Goal: Navigation & Orientation: Find specific page/section

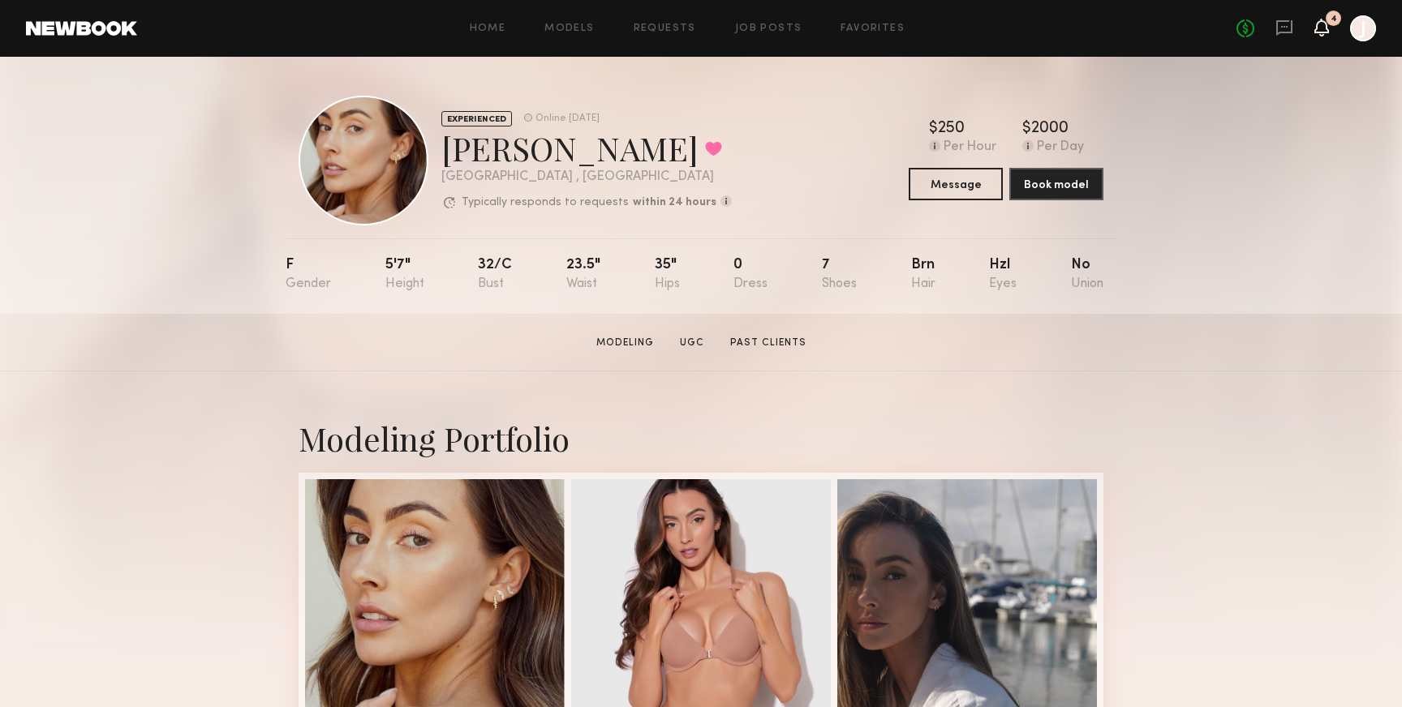
click at [1322, 27] on icon at bounding box center [1321, 26] width 13 height 11
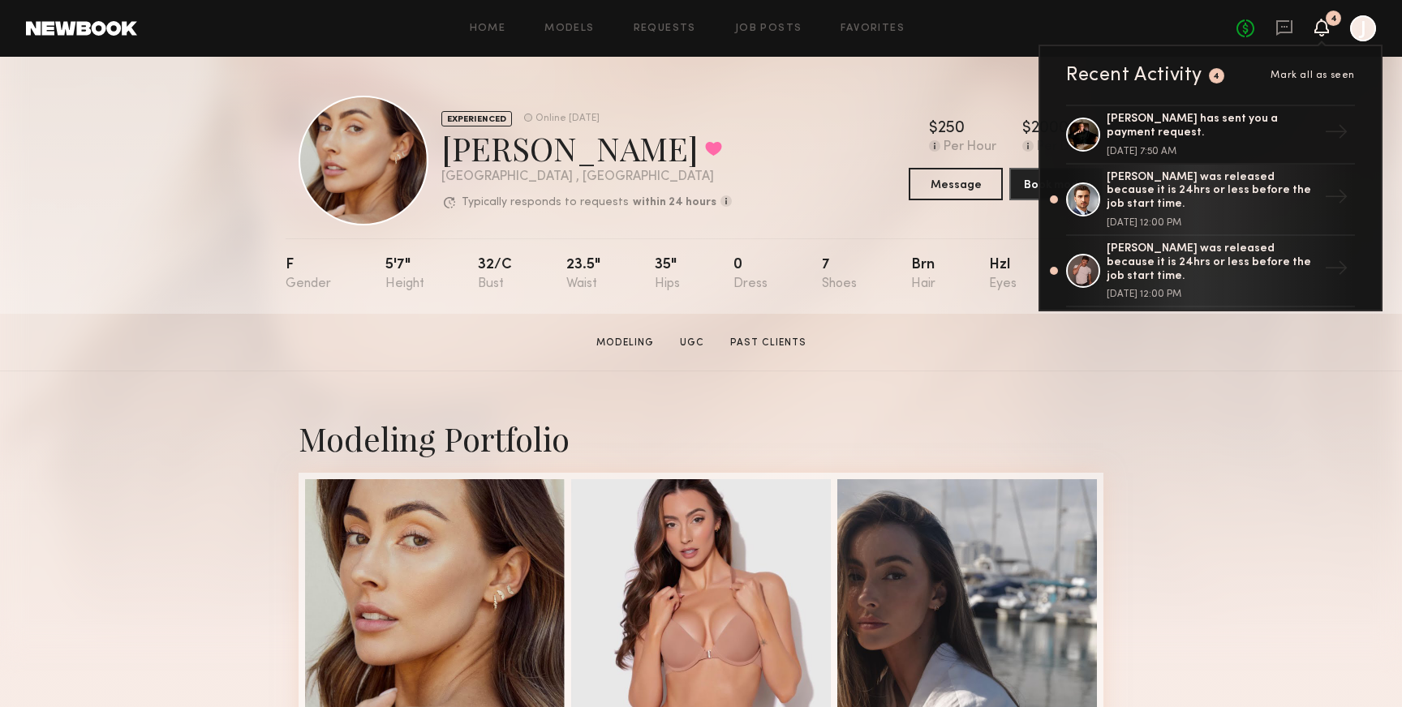
click at [1316, 76] on span "Mark all as seen" at bounding box center [1312, 76] width 84 height 10
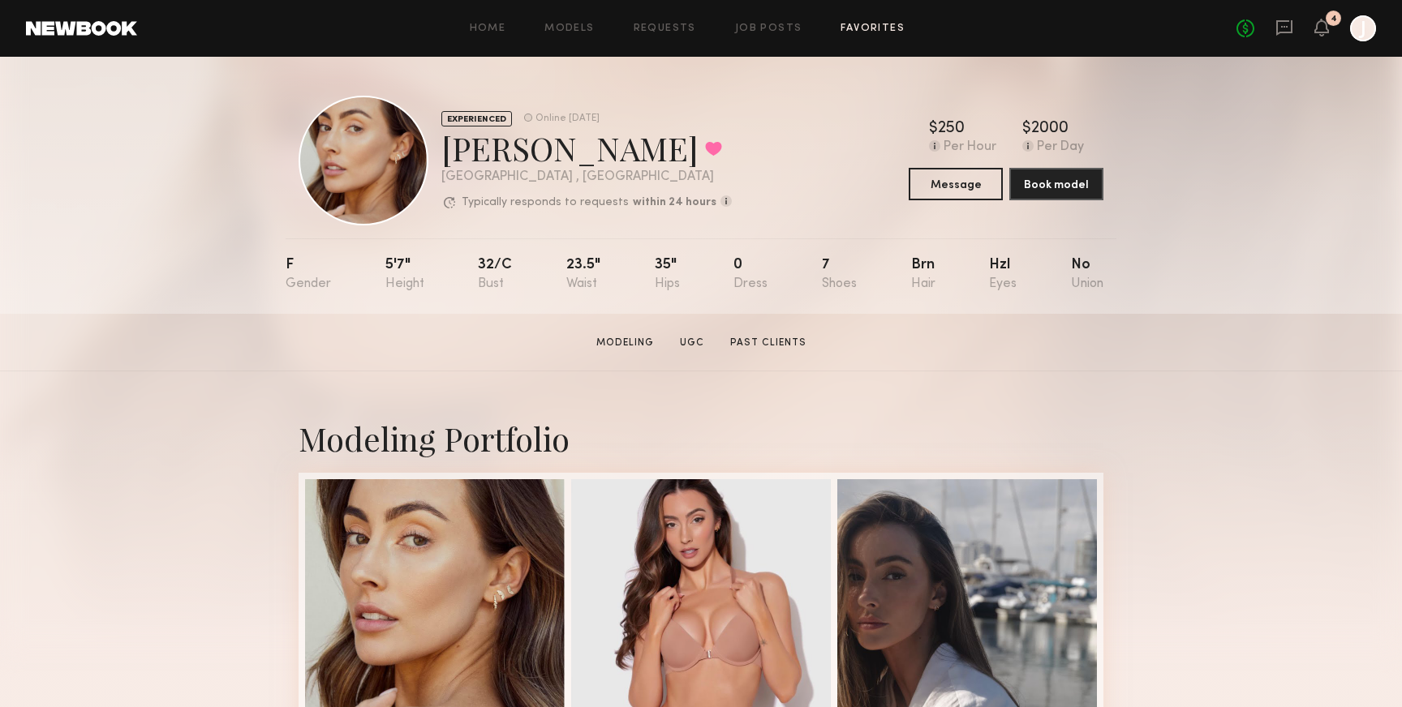
click at [853, 31] on link "Favorites" at bounding box center [873, 29] width 64 height 11
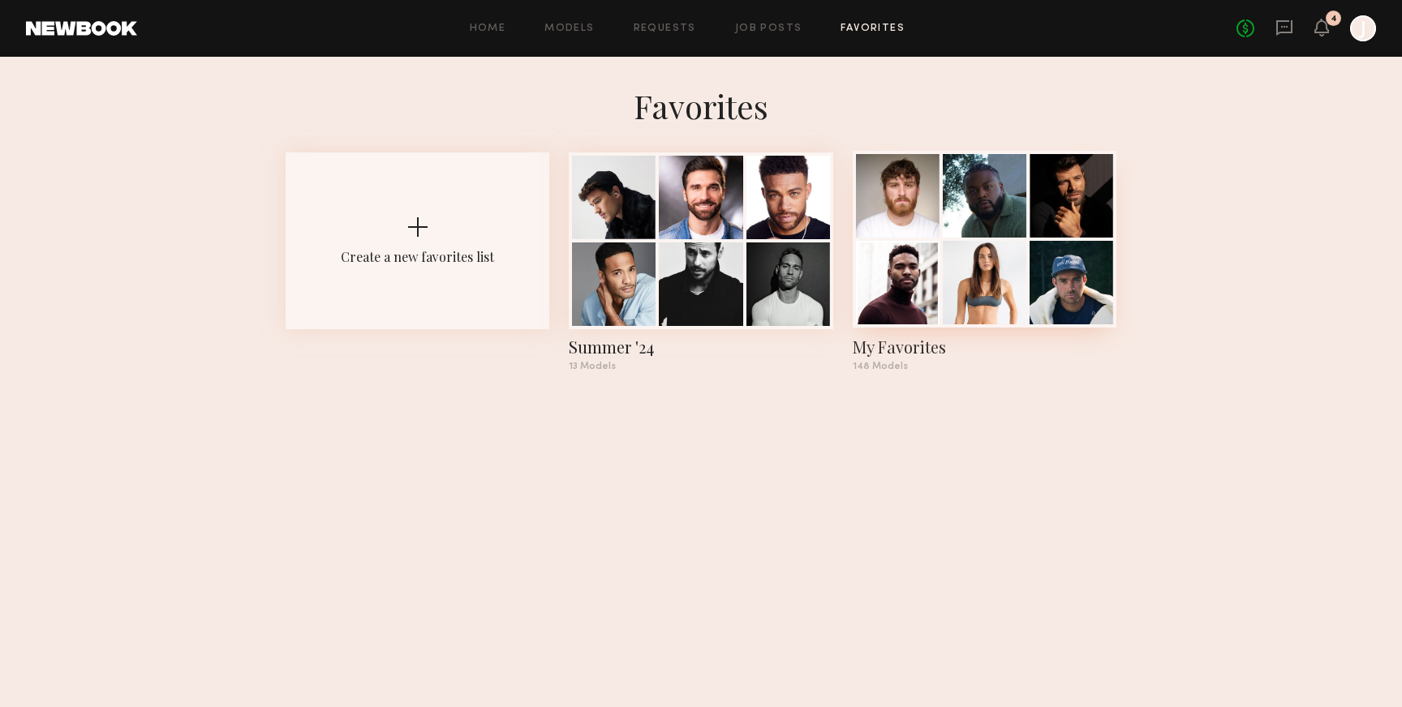
click at [981, 304] on div at bounding box center [985, 283] width 84 height 84
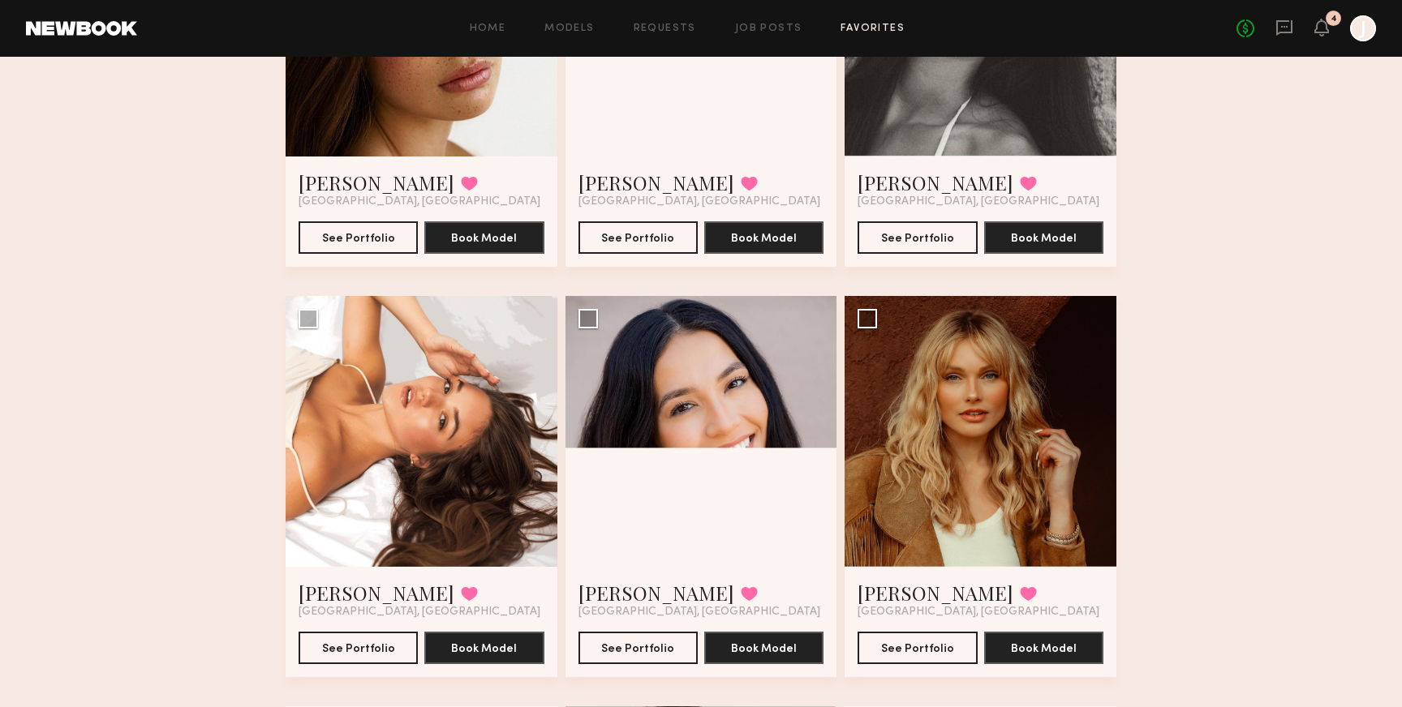
scroll to position [2788, 0]
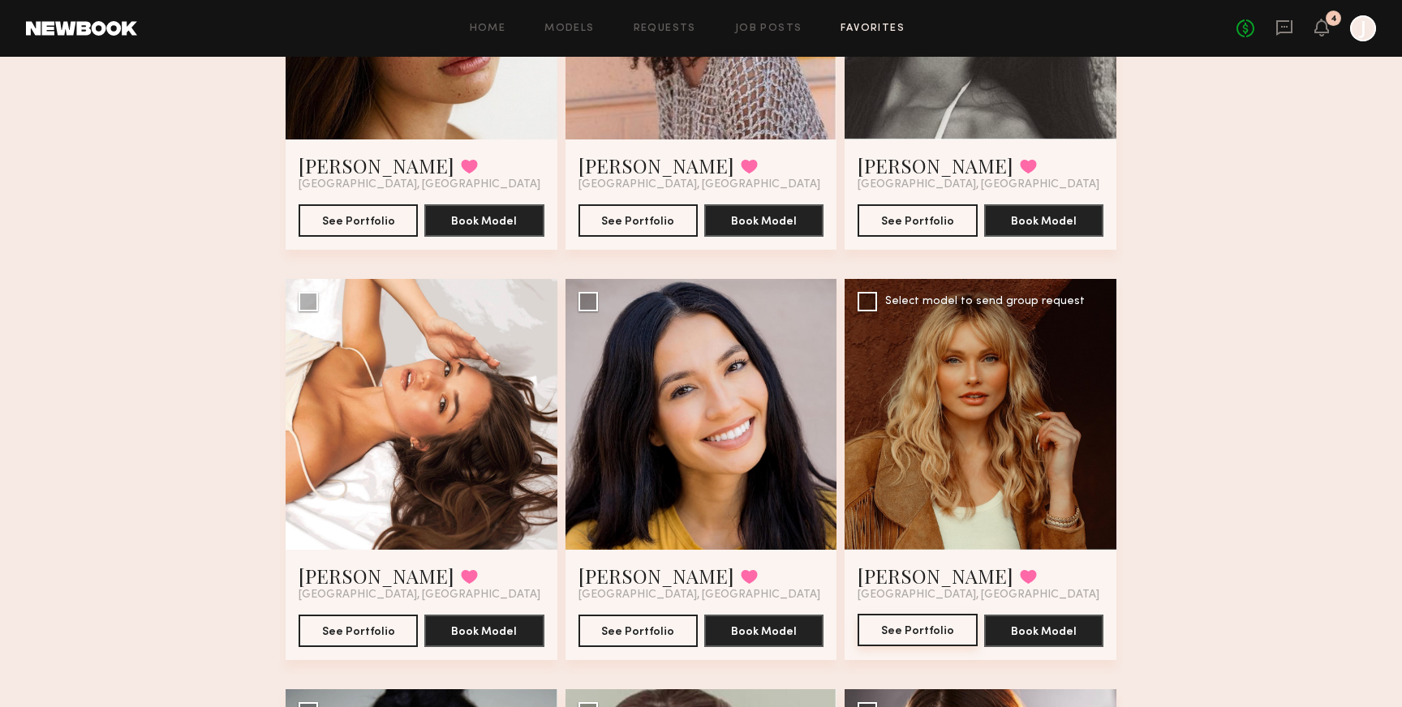
click at [939, 626] on button "See Portfolio" at bounding box center [917, 630] width 119 height 32
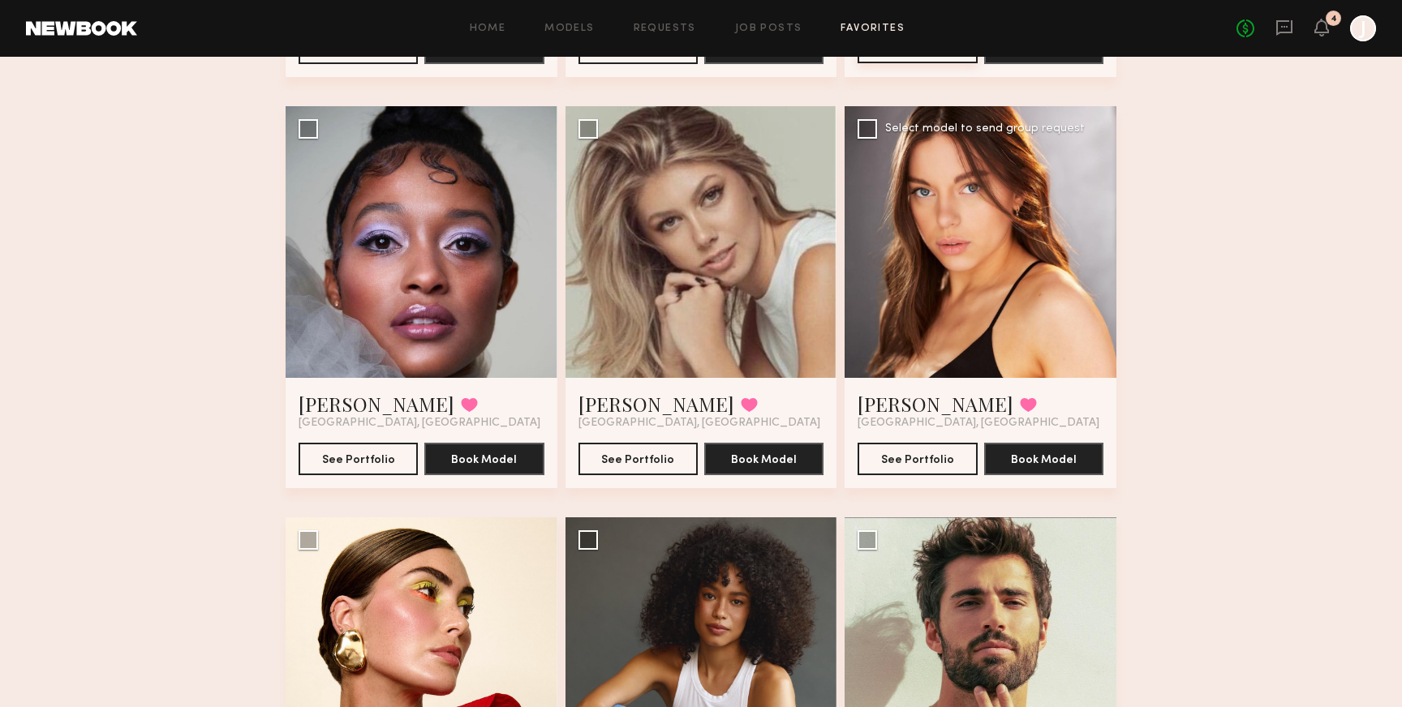
scroll to position [3370, 0]
click at [922, 463] on button "See Portfolio" at bounding box center [917, 459] width 119 height 32
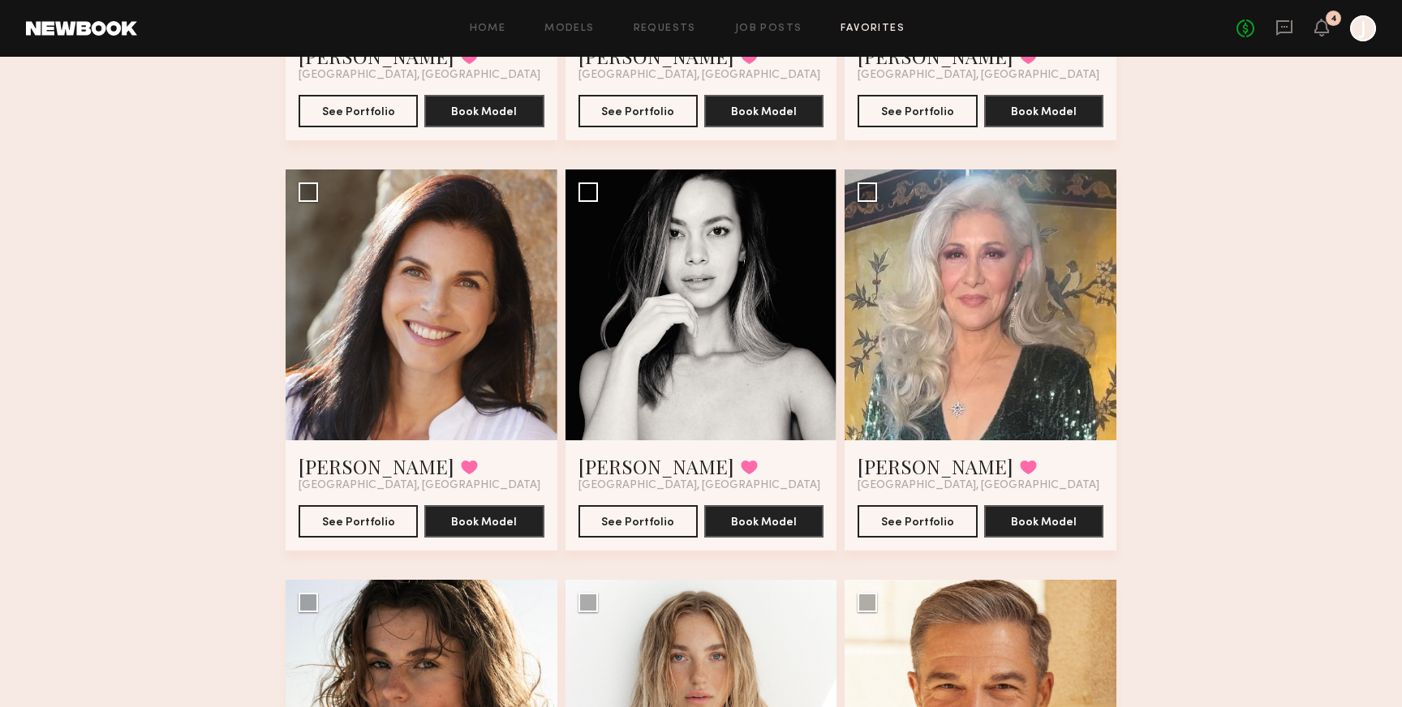
scroll to position [4146, 0]
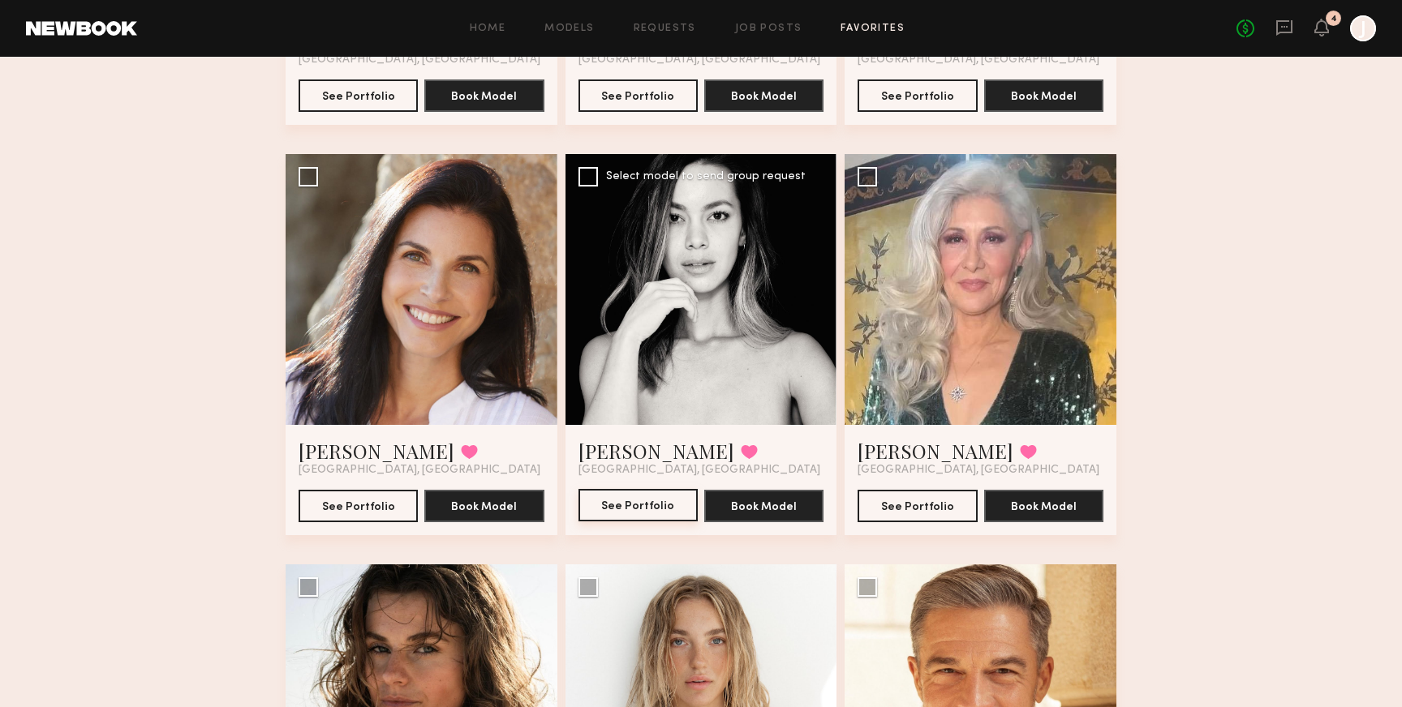
click at [660, 507] on button "See Portfolio" at bounding box center [637, 505] width 119 height 32
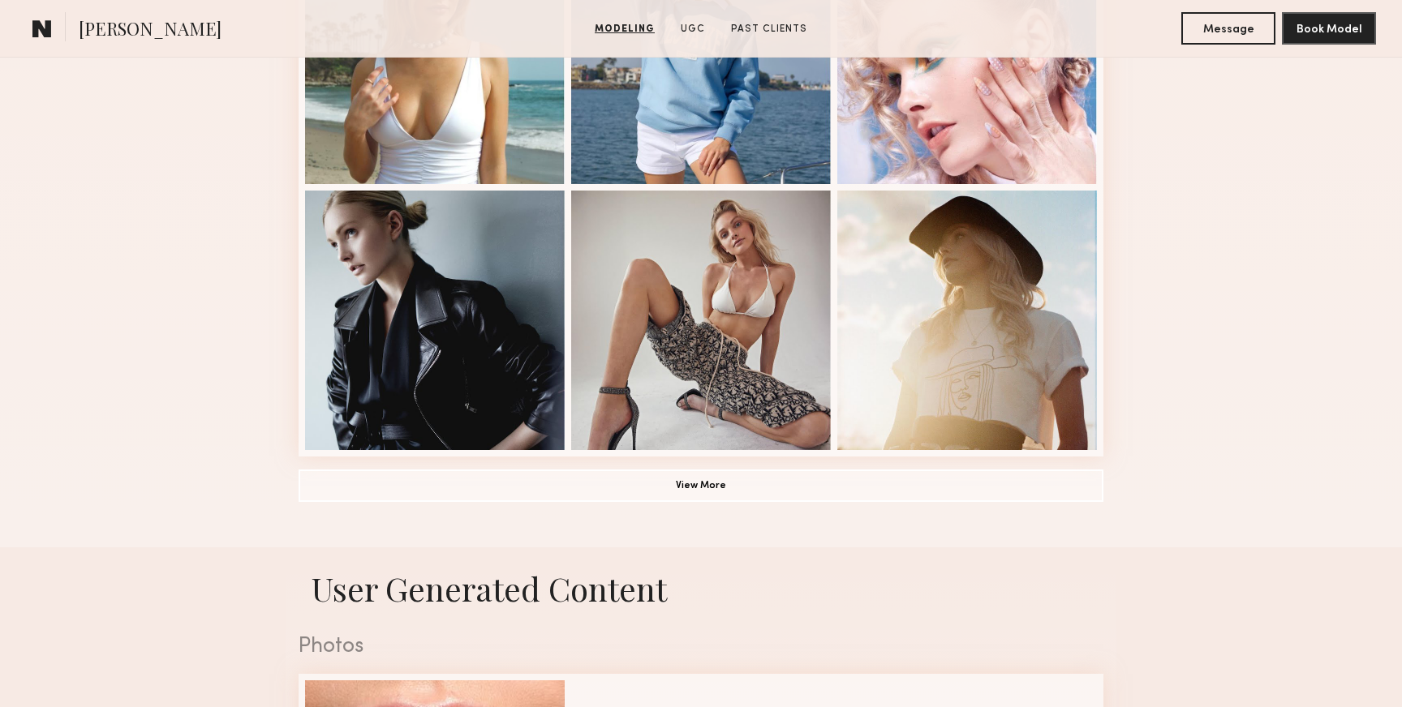
scroll to position [1103, 0]
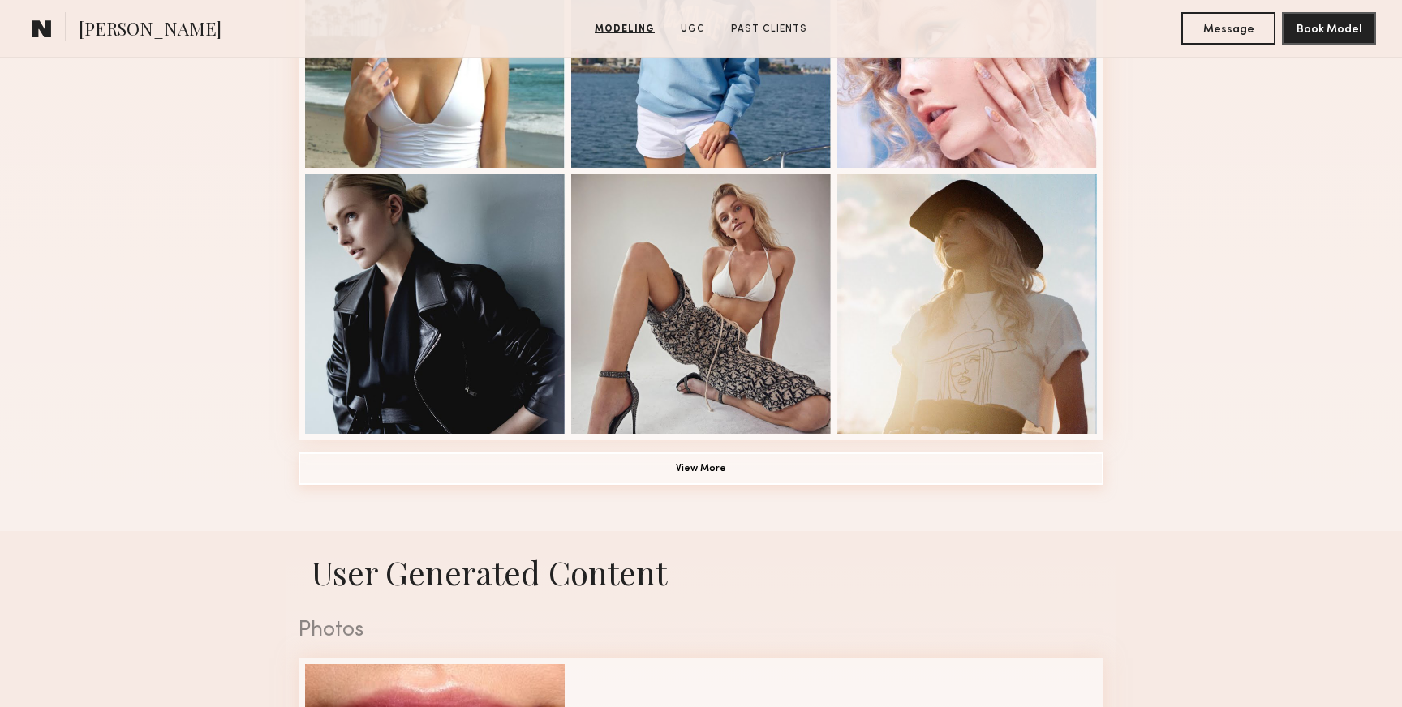
click at [815, 464] on button "View More" at bounding box center [701, 469] width 805 height 32
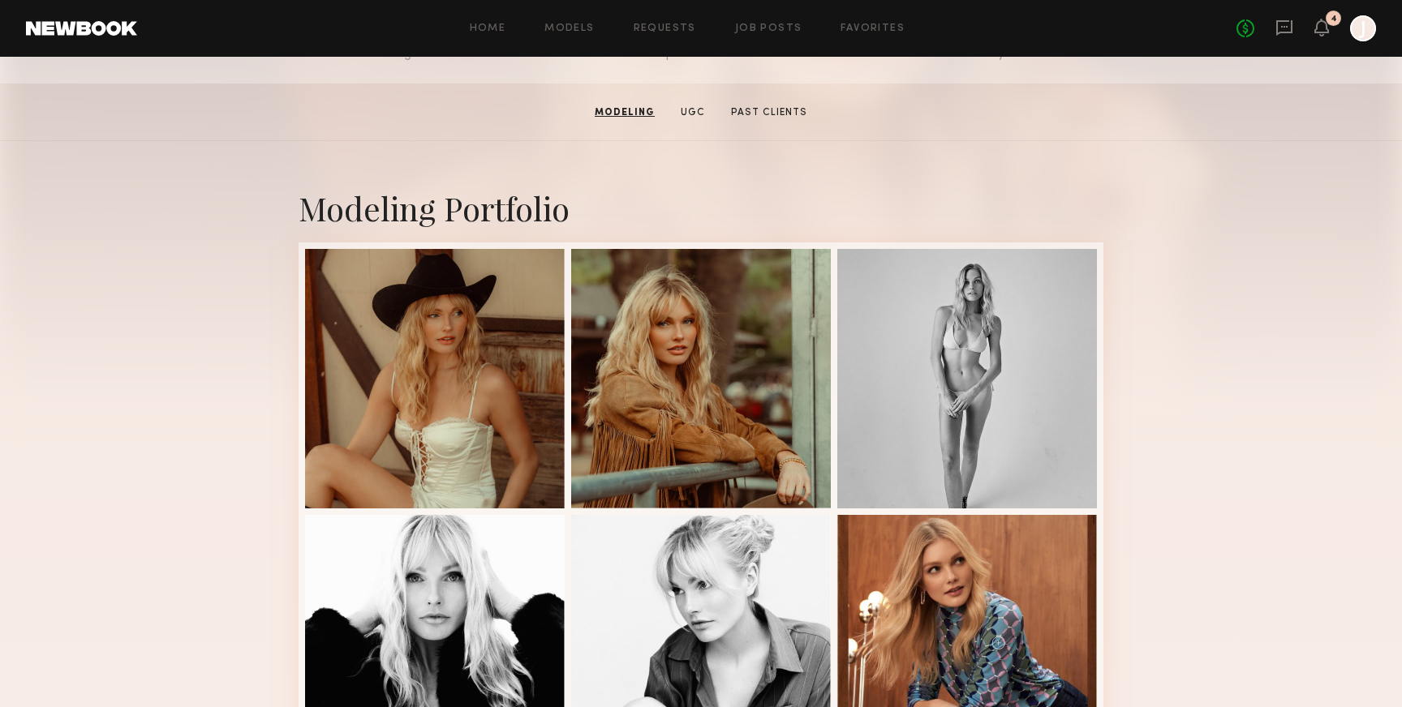
scroll to position [0, 0]
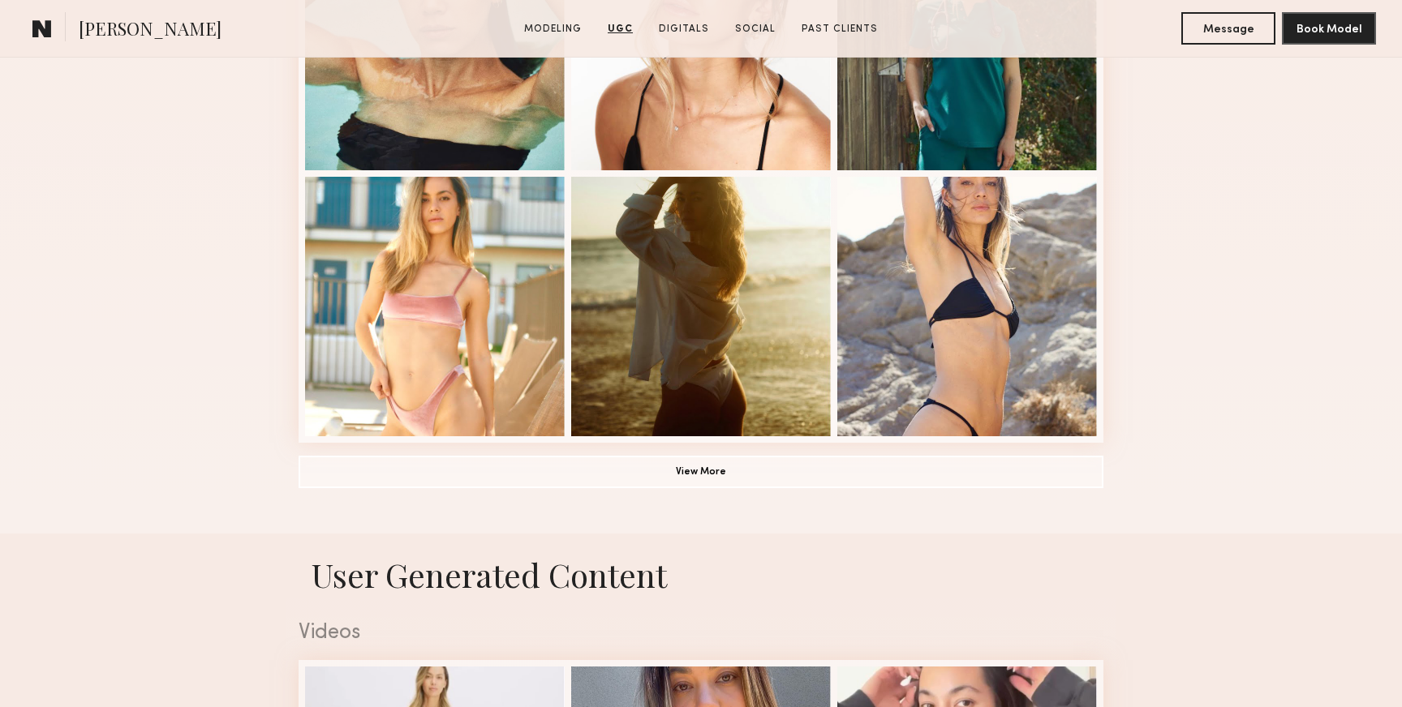
scroll to position [1007, 0]
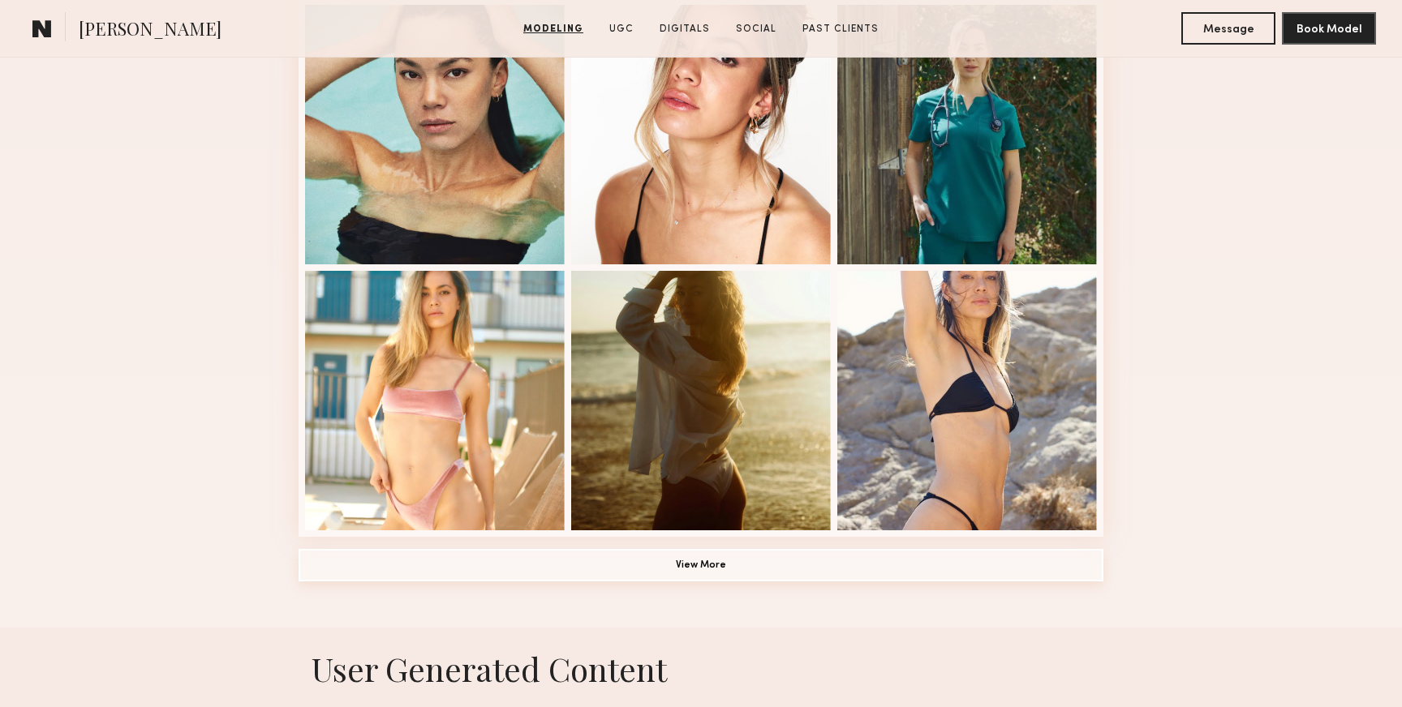
click at [951, 570] on button "View More" at bounding box center [701, 565] width 805 height 32
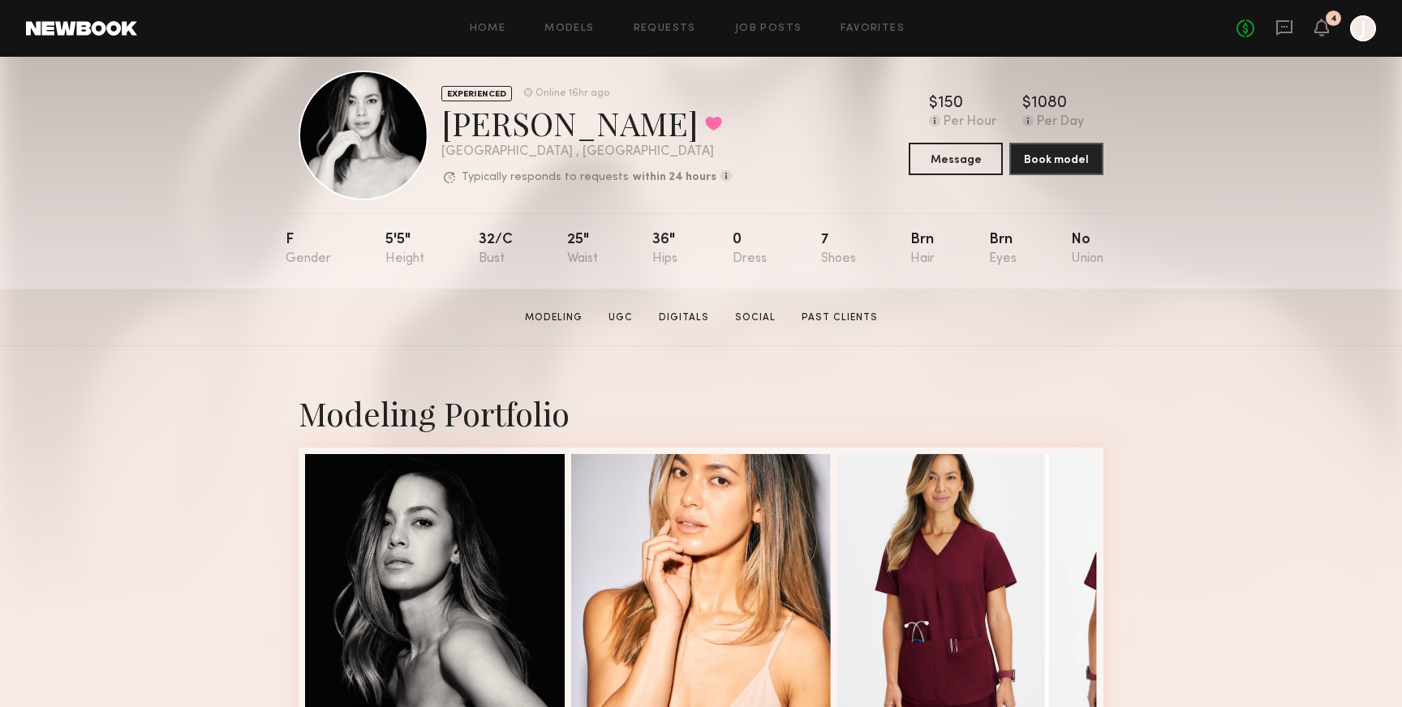
scroll to position [29, 0]
